Goal: Task Accomplishment & Management: Use online tool/utility

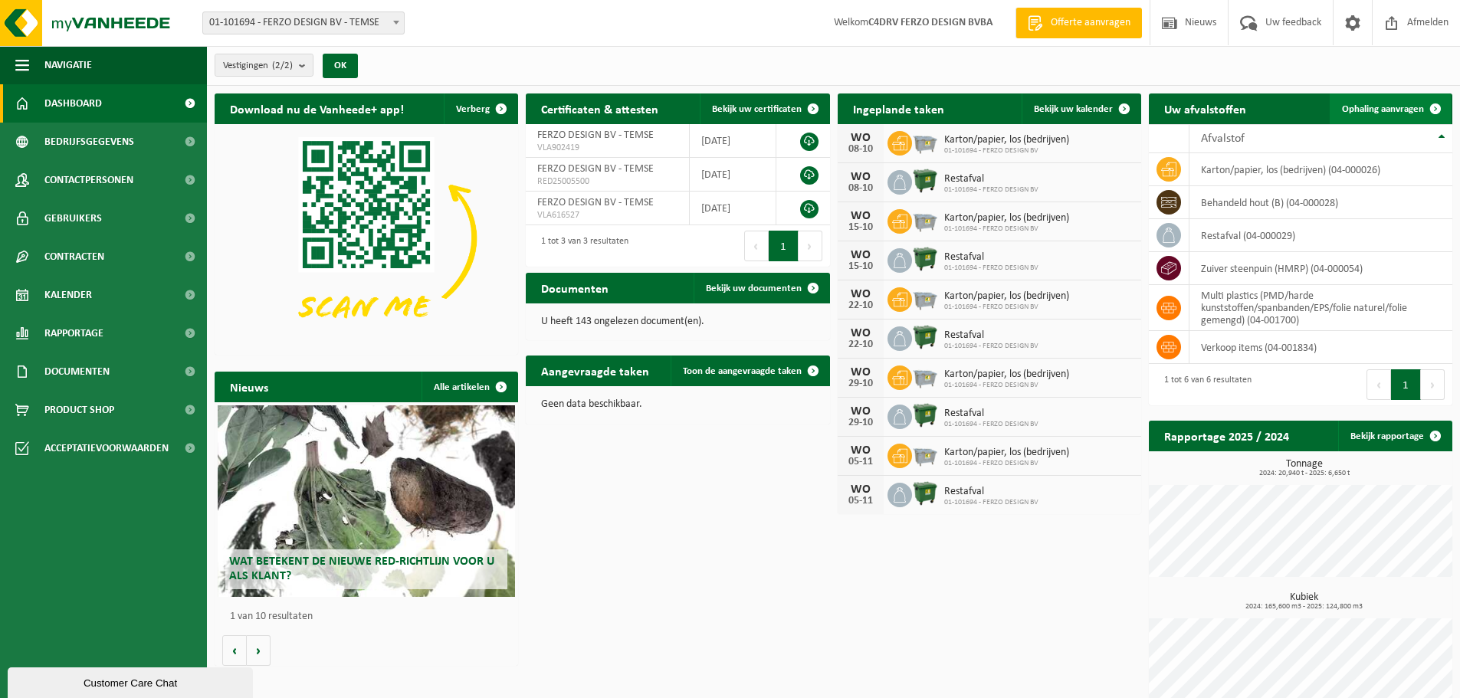
click at [1388, 110] on span "Ophaling aanvragen" at bounding box center [1383, 109] width 82 height 10
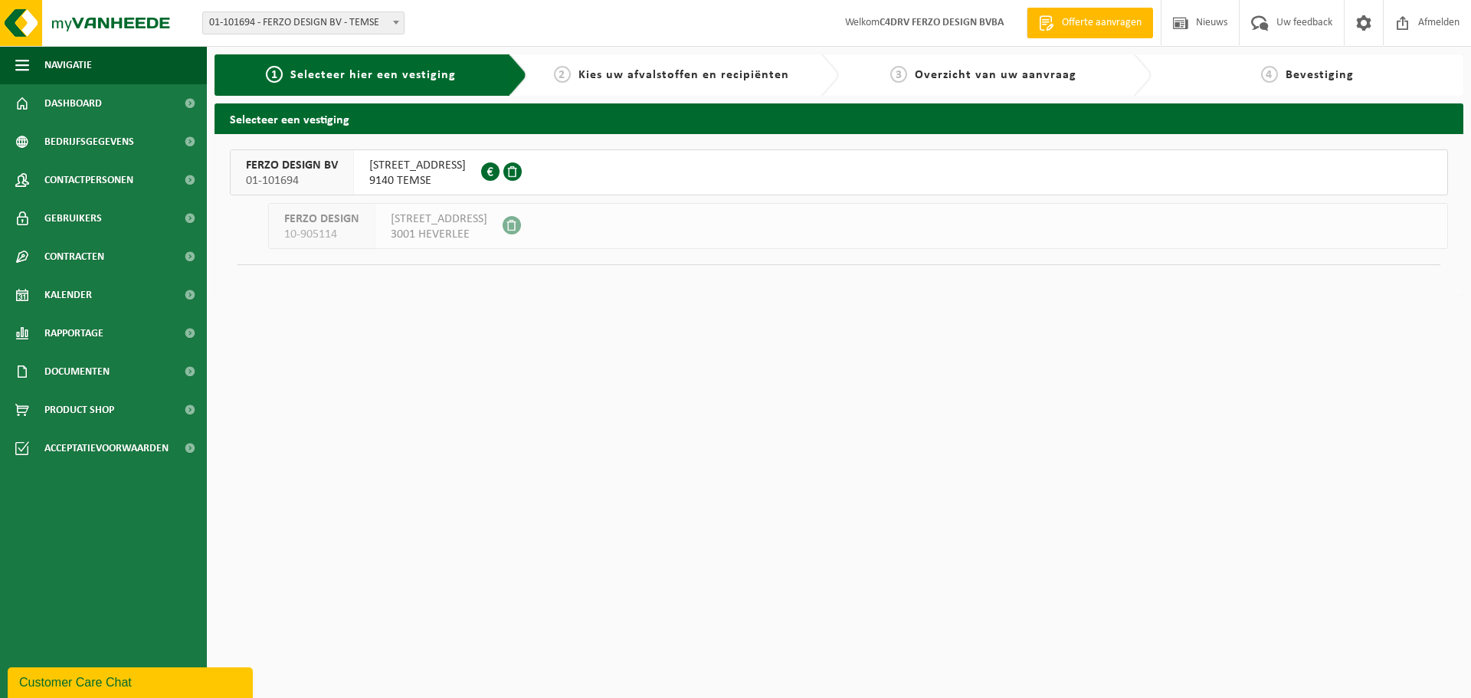
click at [358, 170] on div "KAPELANIELAAN 19 9140 TEMSE 0504.969.528" at bounding box center [417, 172] width 127 height 44
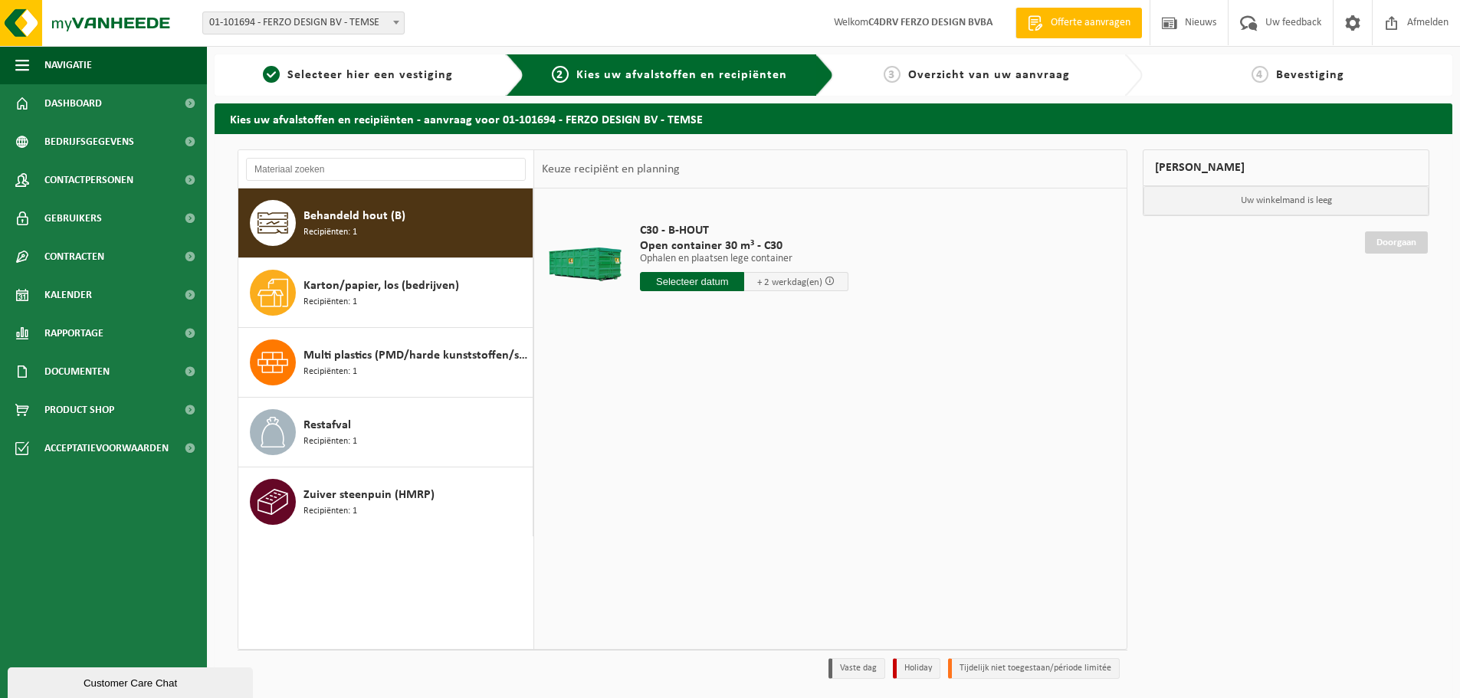
click at [689, 254] on p "Ophalen en plaatsen lege container" at bounding box center [744, 259] width 208 height 11
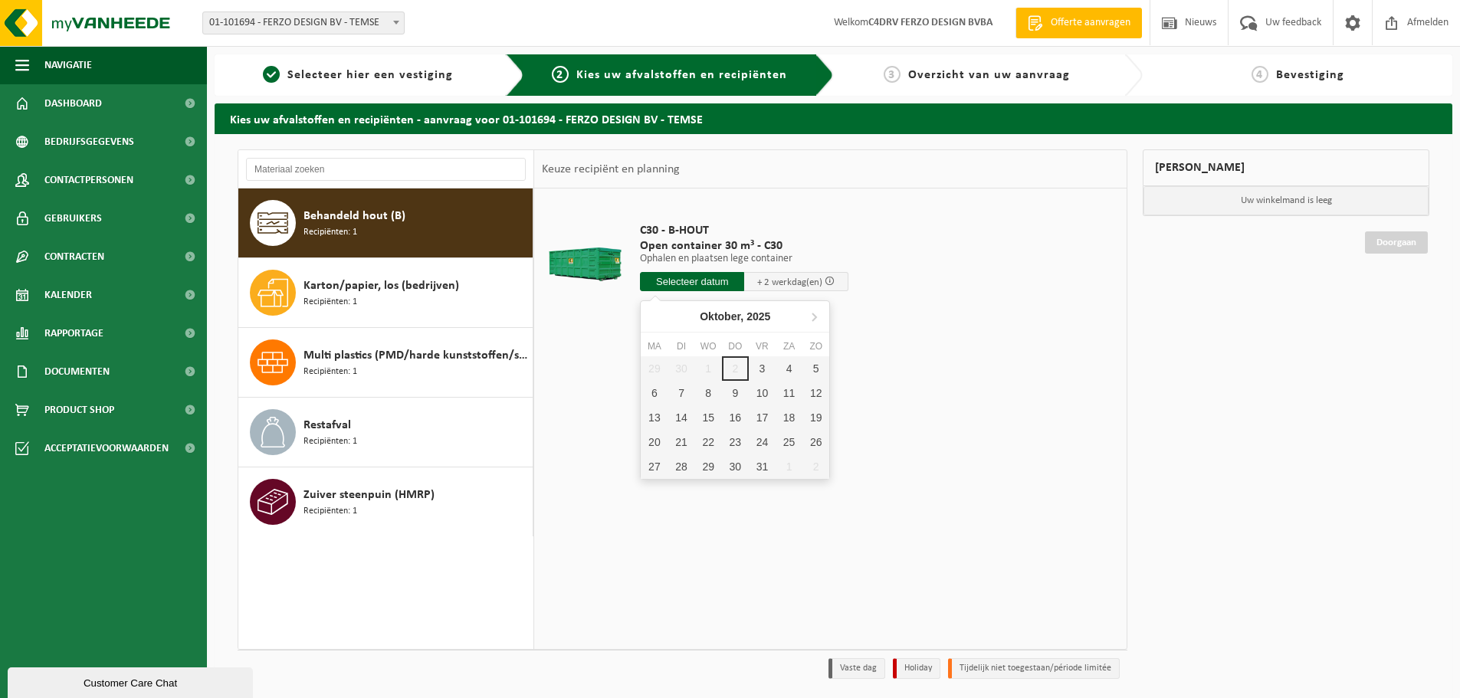
click at [681, 280] on input "text" at bounding box center [692, 281] width 104 height 19
click at [657, 393] on div "6" at bounding box center [654, 393] width 27 height 25
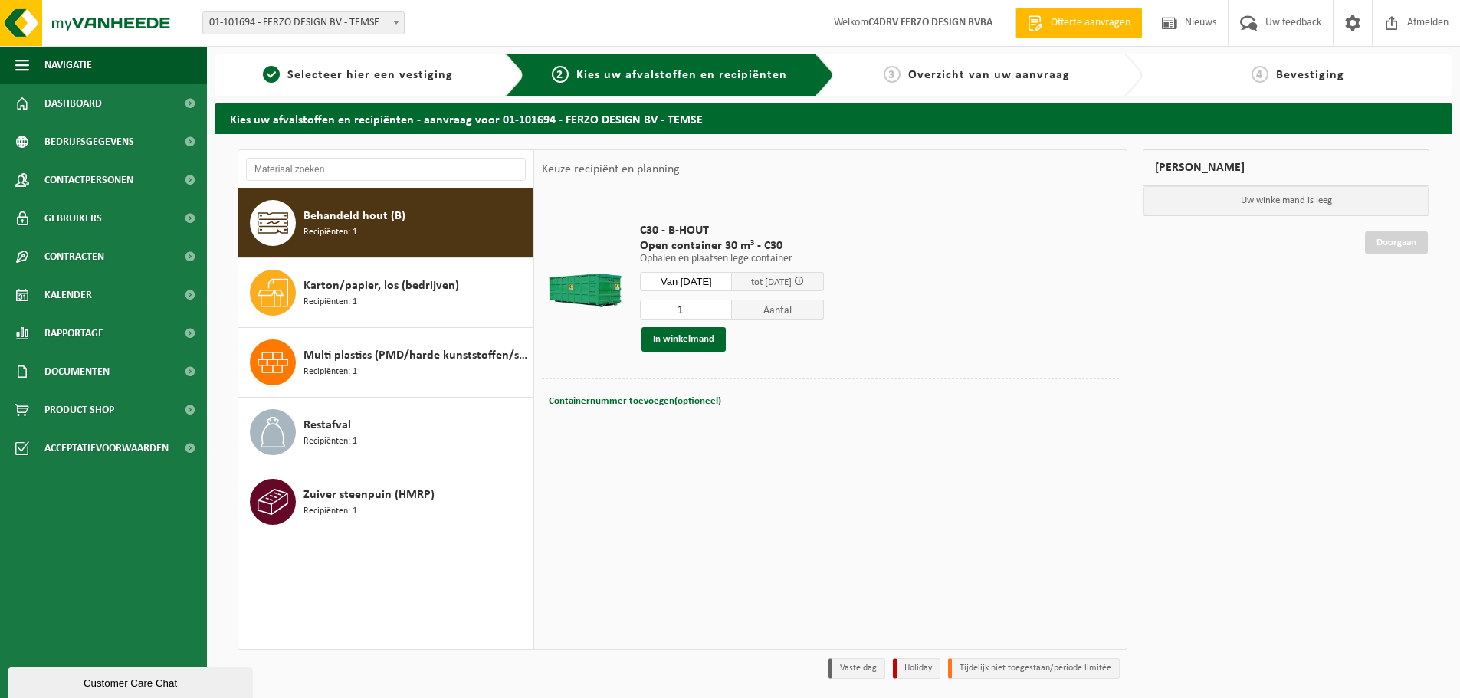
click at [697, 287] on input "Van 2025-10-06" at bounding box center [686, 281] width 92 height 19
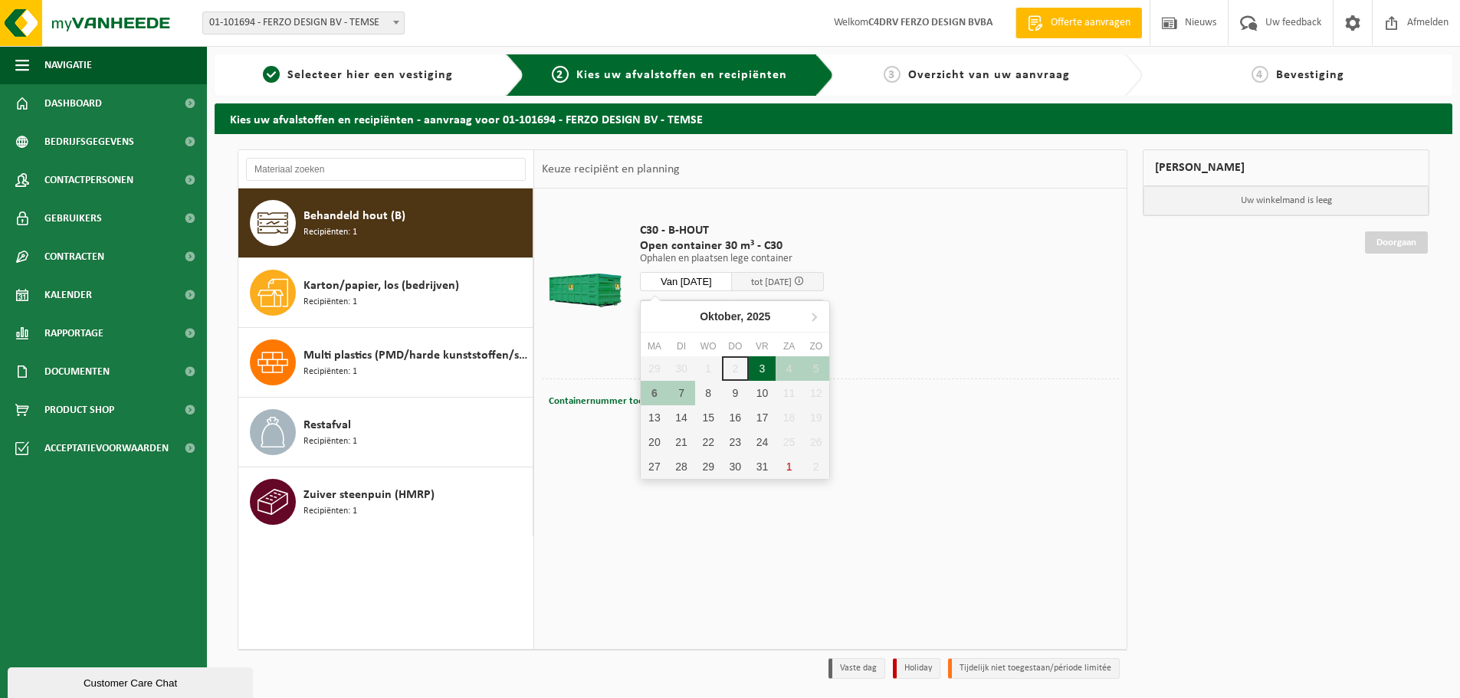
click at [757, 369] on div "3" at bounding box center [762, 368] width 27 height 25
type input "Van 2025-10-03"
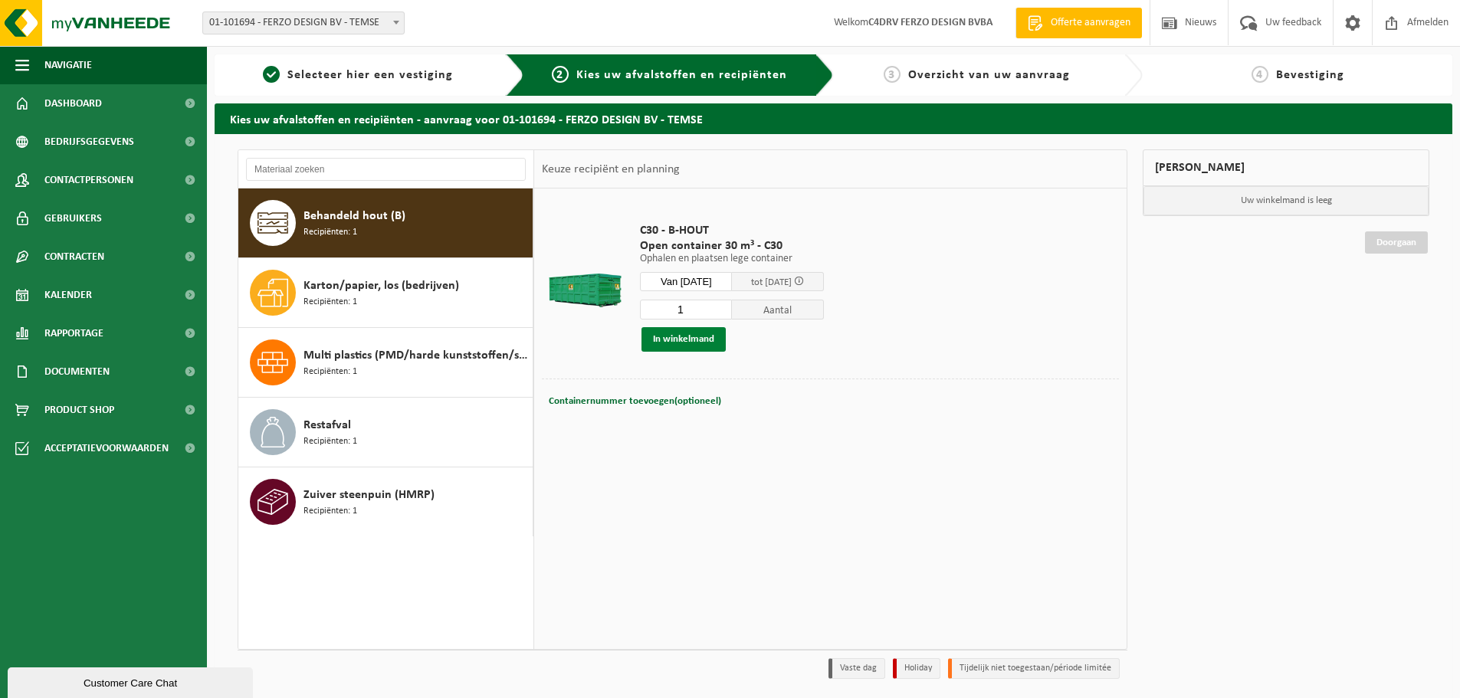
click at [671, 342] on button "In winkelmand" at bounding box center [683, 339] width 84 height 25
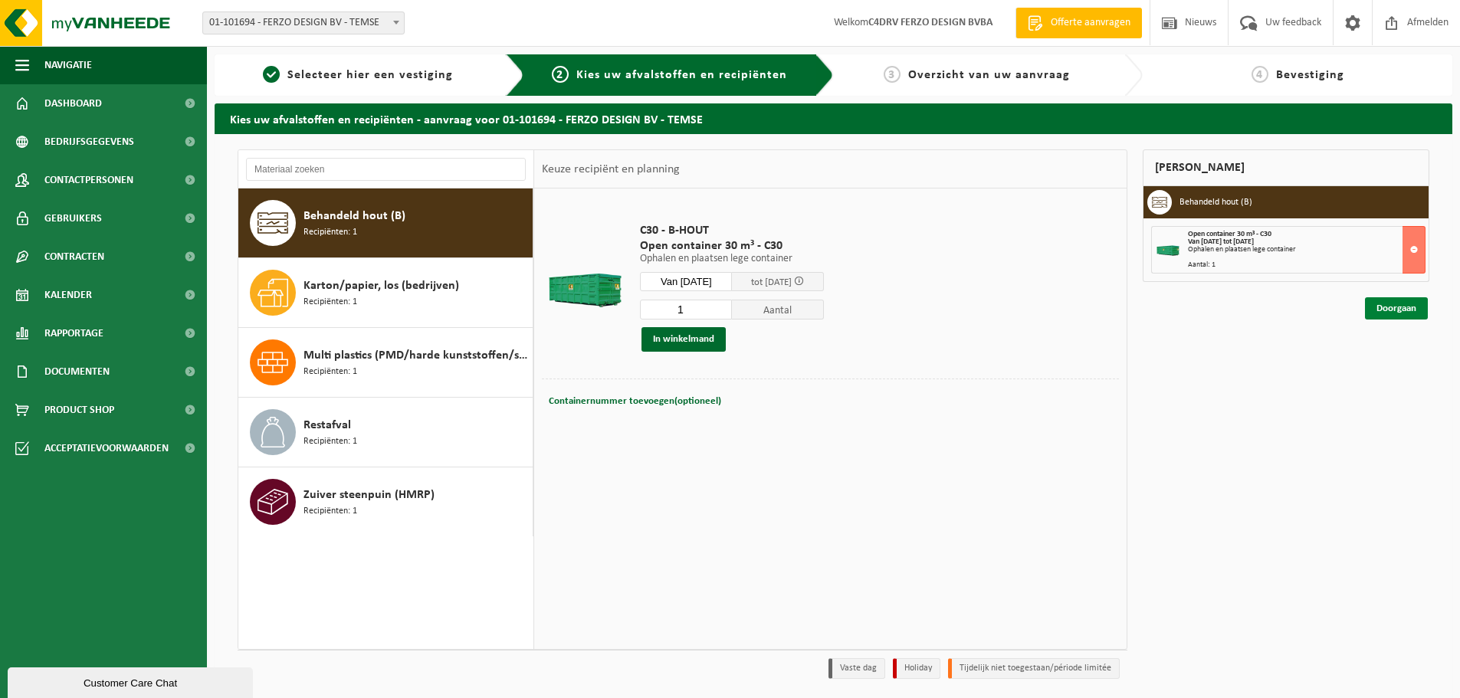
click at [1398, 310] on link "Doorgaan" at bounding box center [1396, 308] width 63 height 22
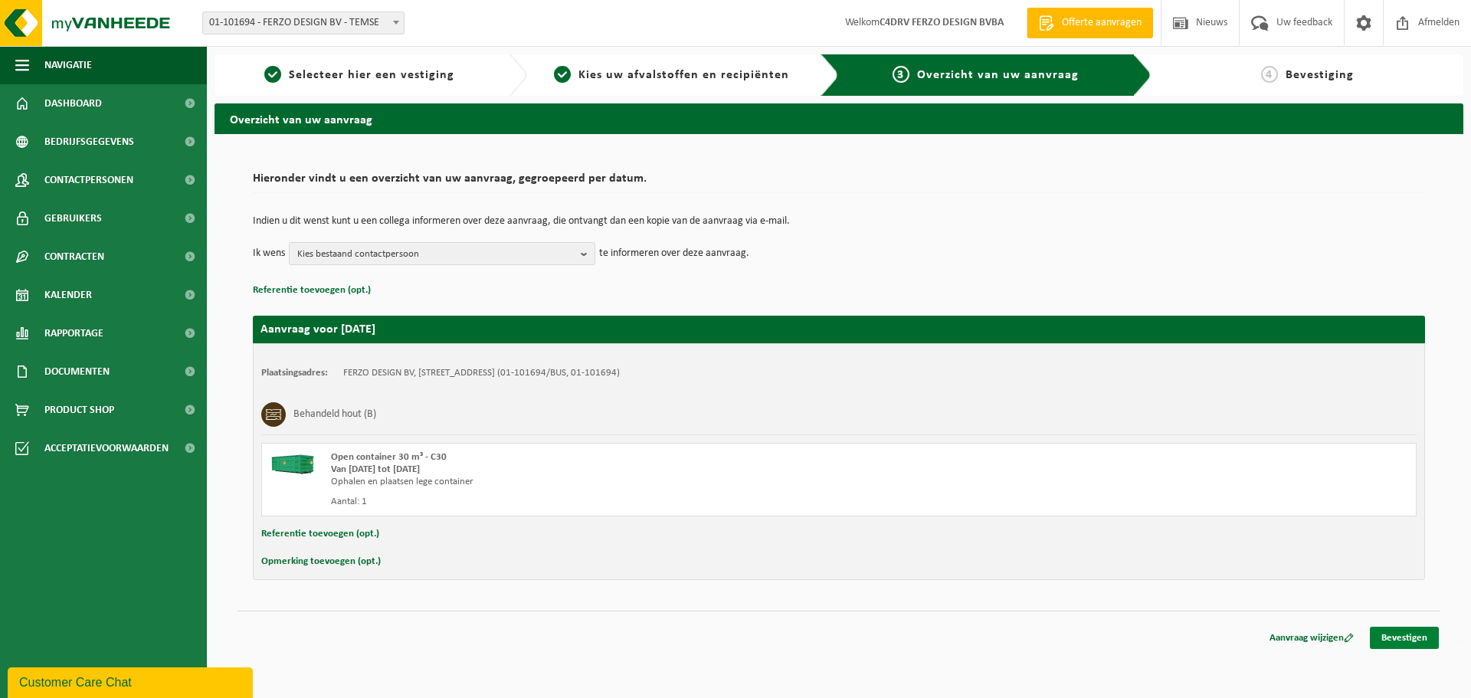
click at [1397, 640] on link "Bevestigen" at bounding box center [1404, 638] width 69 height 22
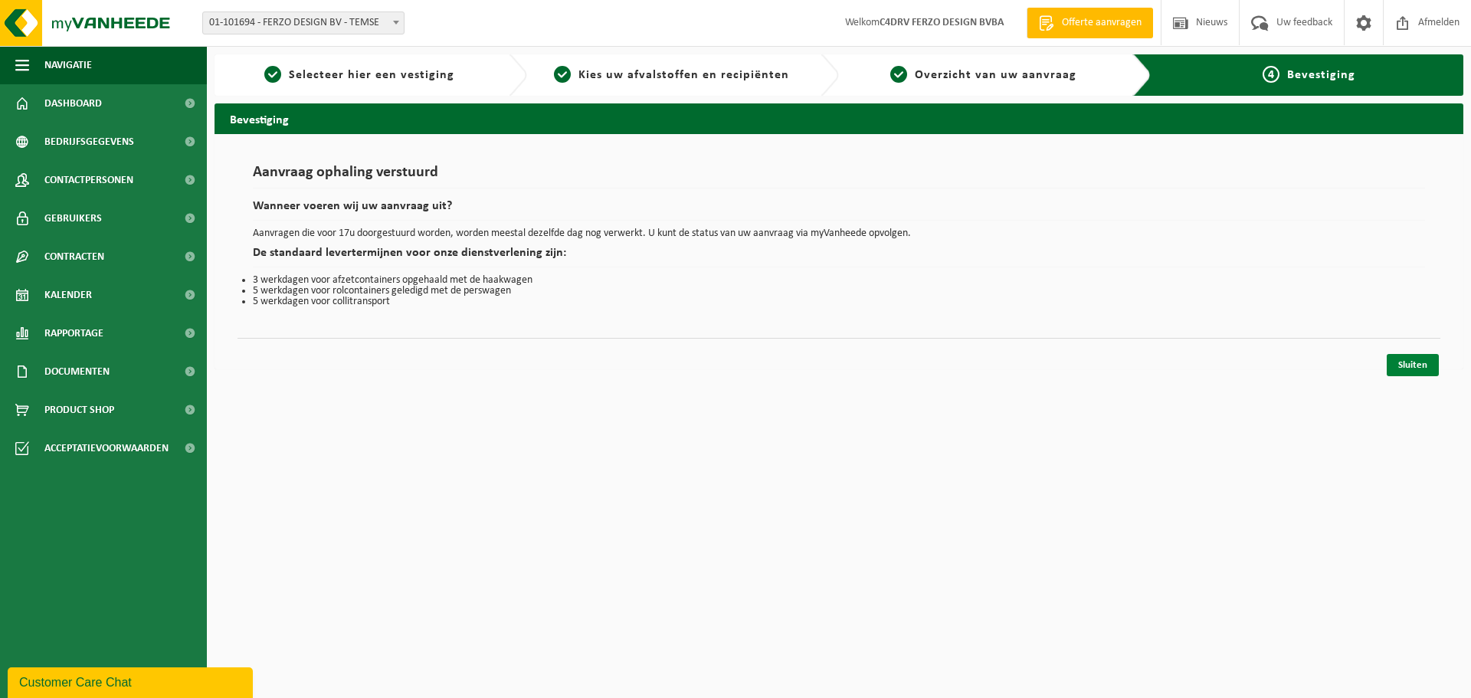
click at [1415, 367] on link "Sluiten" at bounding box center [1413, 365] width 52 height 22
